Goal: Task Accomplishment & Management: Complete application form

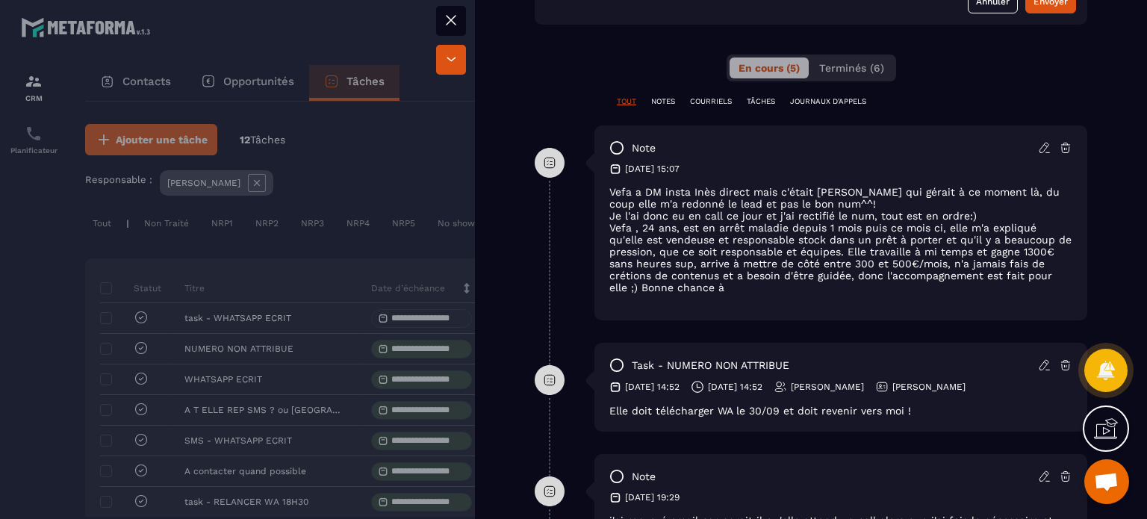
scroll to position [747, 0]
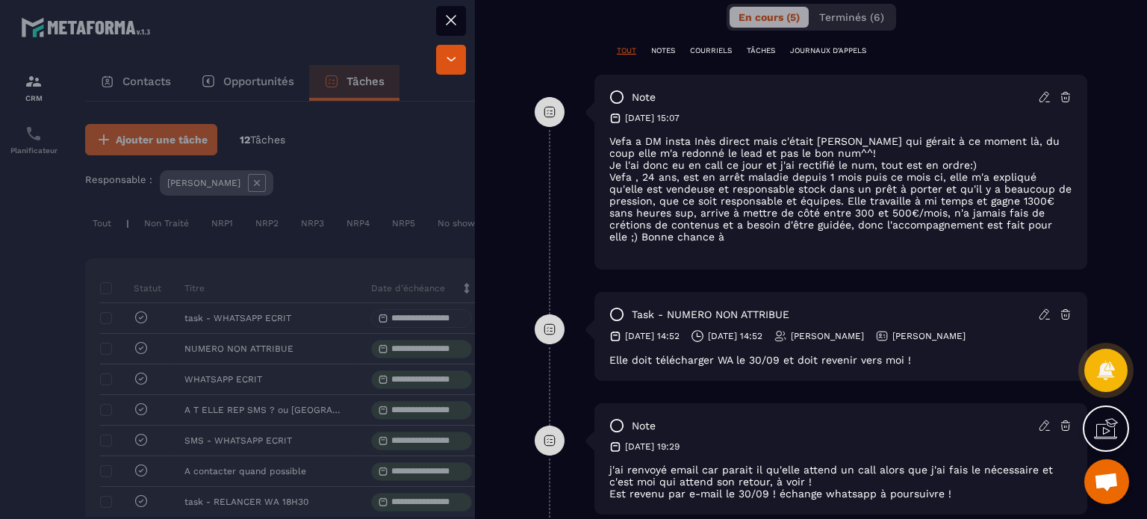
click at [1039, 316] on icon at bounding box center [1043, 314] width 9 height 10
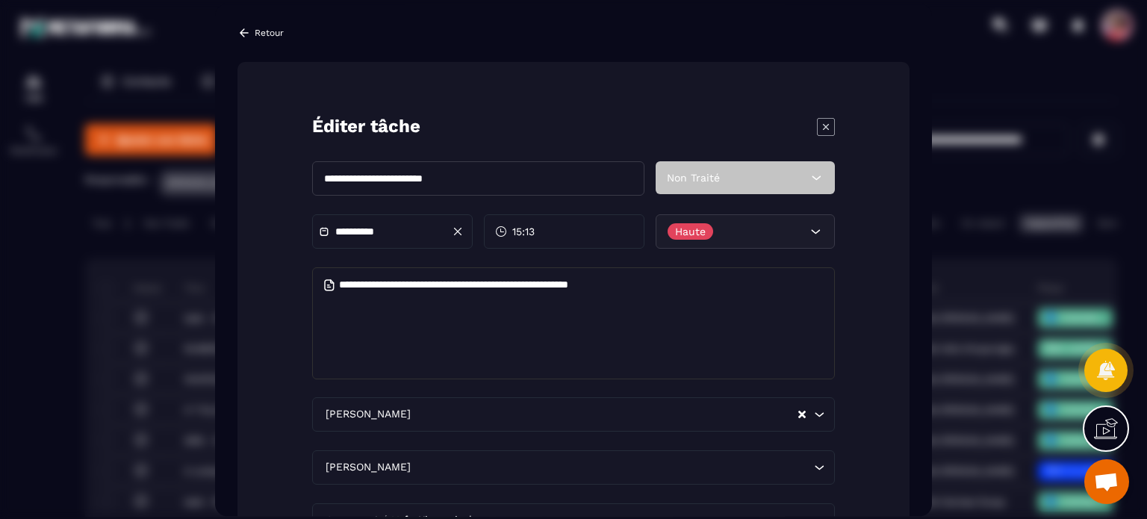
click at [832, 128] on icon "Modal window" at bounding box center [826, 126] width 18 height 18
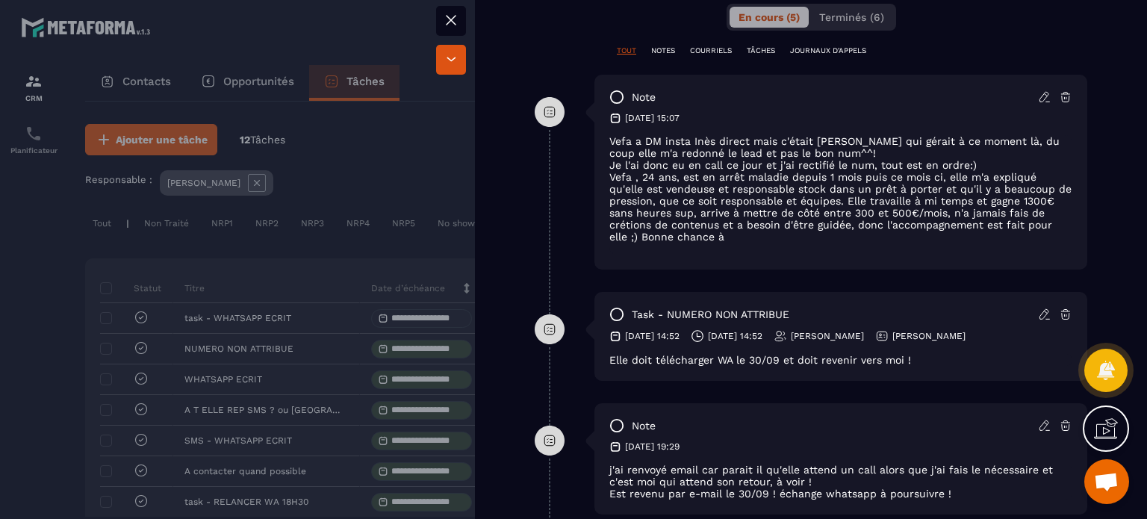
click at [1038, 317] on icon at bounding box center [1044, 314] width 13 height 13
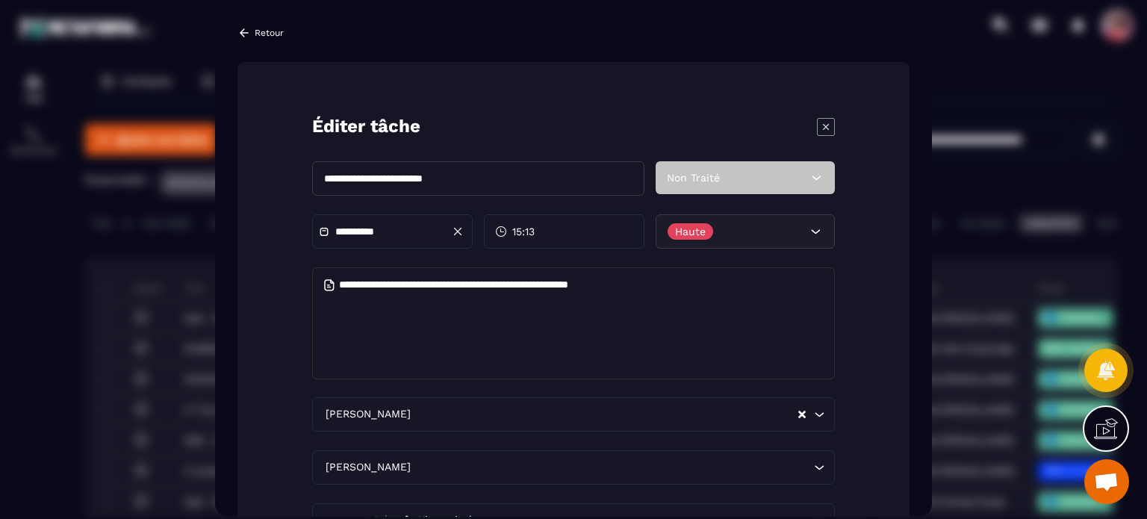
click at [500, 183] on input "**********" at bounding box center [478, 178] width 332 height 34
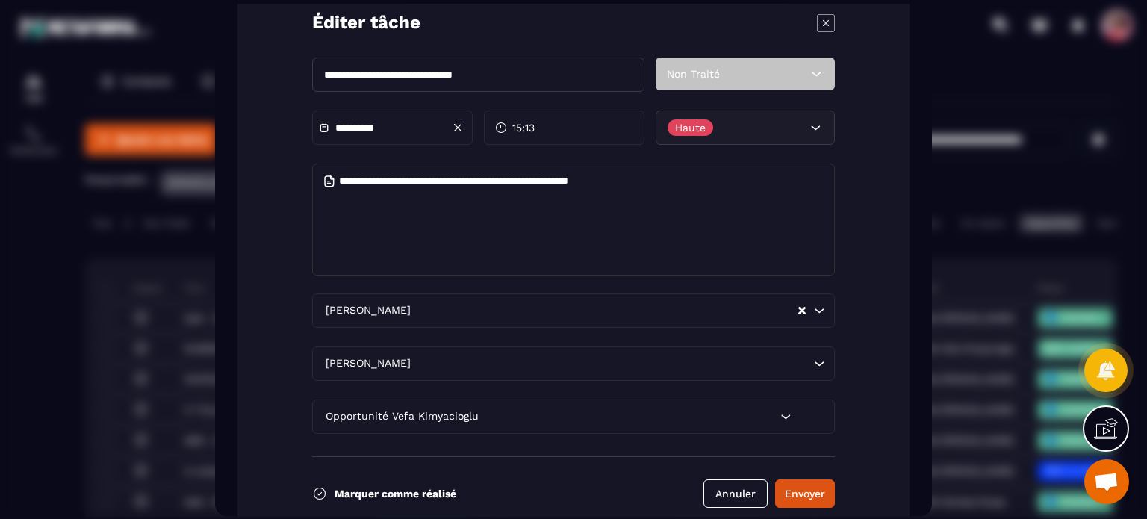
scroll to position [147, 0]
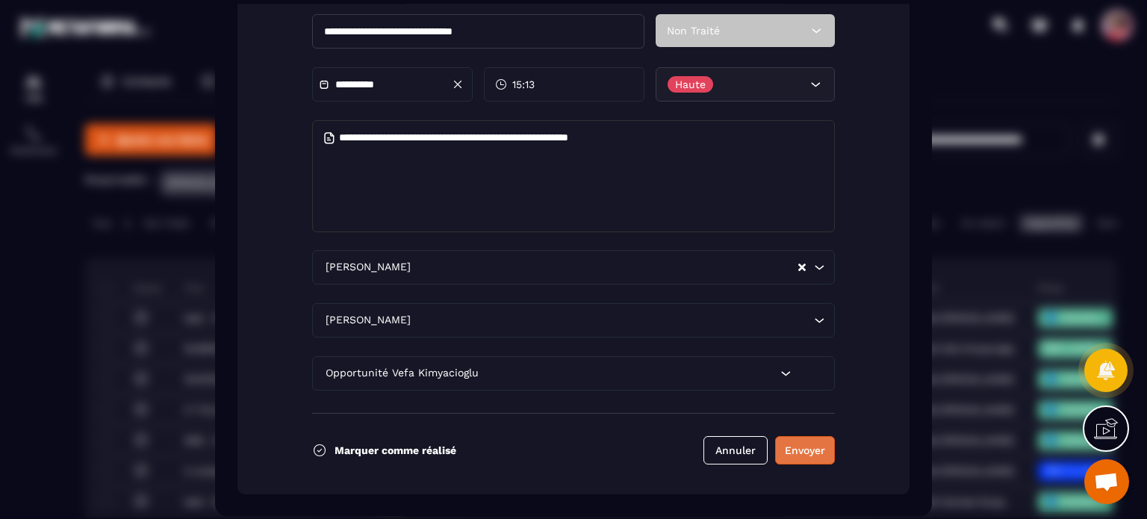
type input "**********"
click at [806, 452] on button "Envoyer" at bounding box center [805, 450] width 60 height 28
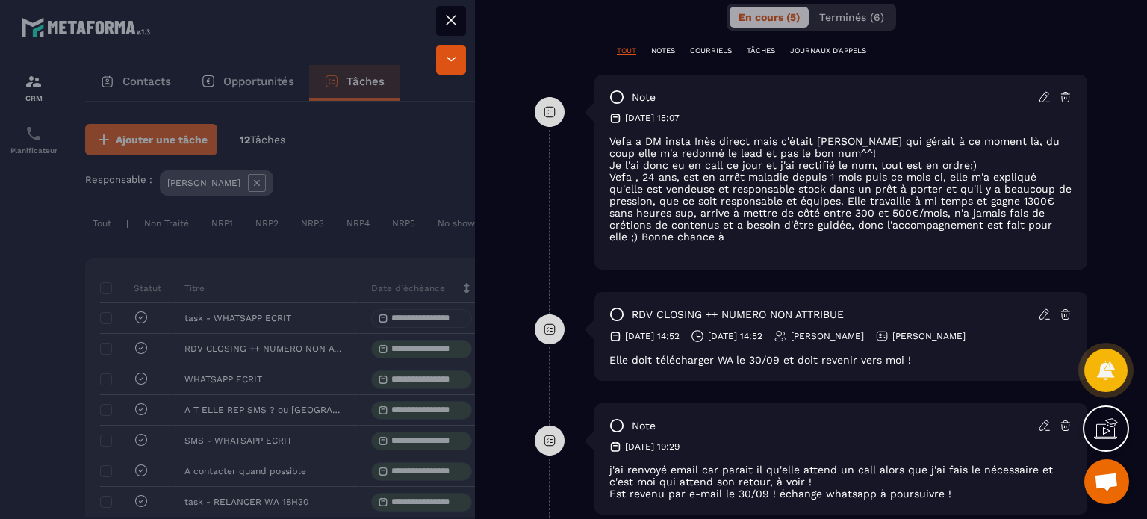
click at [457, 24] on icon at bounding box center [451, 20] width 18 height 18
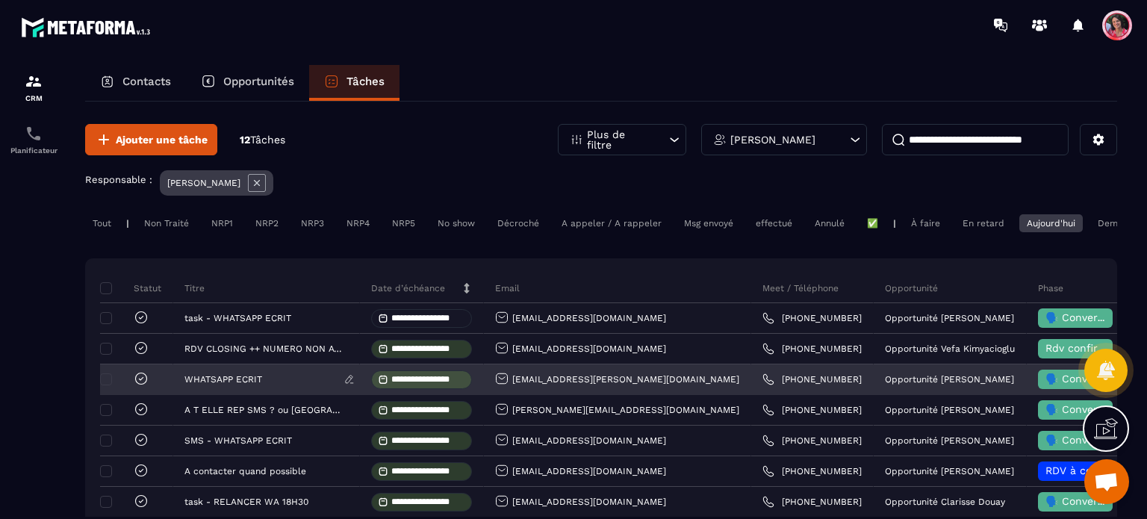
click at [217, 385] on div "WHATSAPP ECRIT" at bounding box center [266, 380] width 187 height 30
click at [214, 385] on p "WHATSAPP ECRIT" at bounding box center [223, 379] width 78 height 10
